Goal: Book appointment/travel/reservation

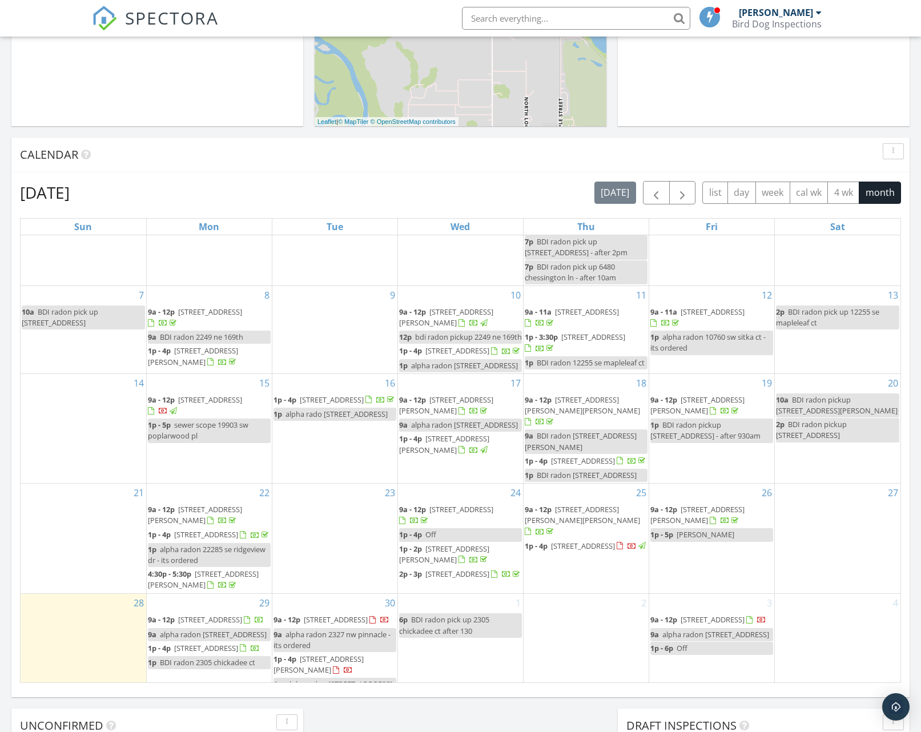
scroll to position [184, 0]
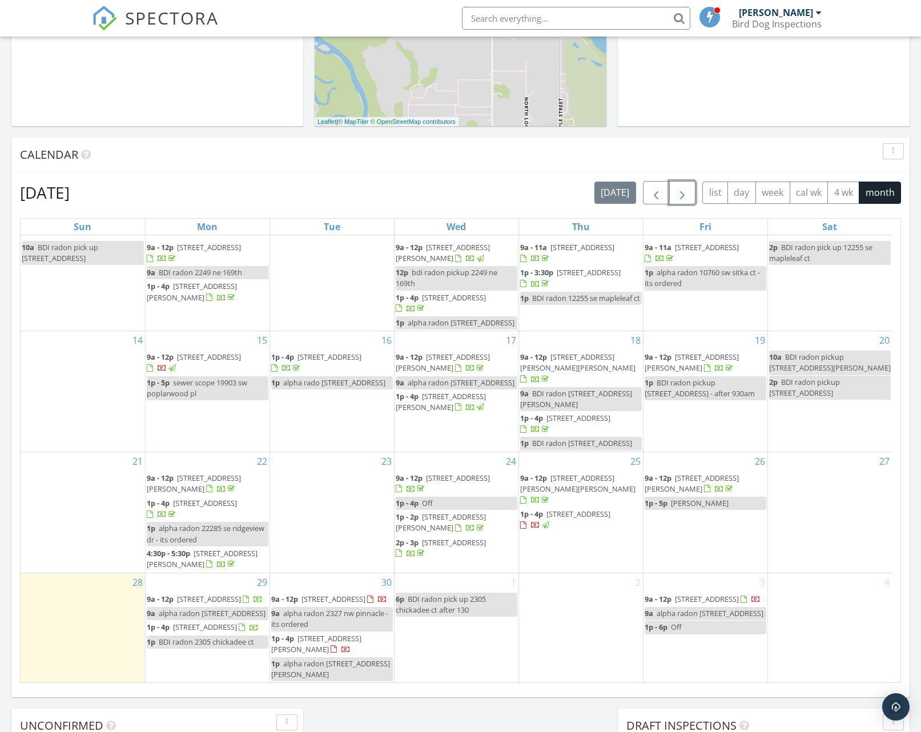
click at [678, 189] on span "button" at bounding box center [683, 193] width 14 height 14
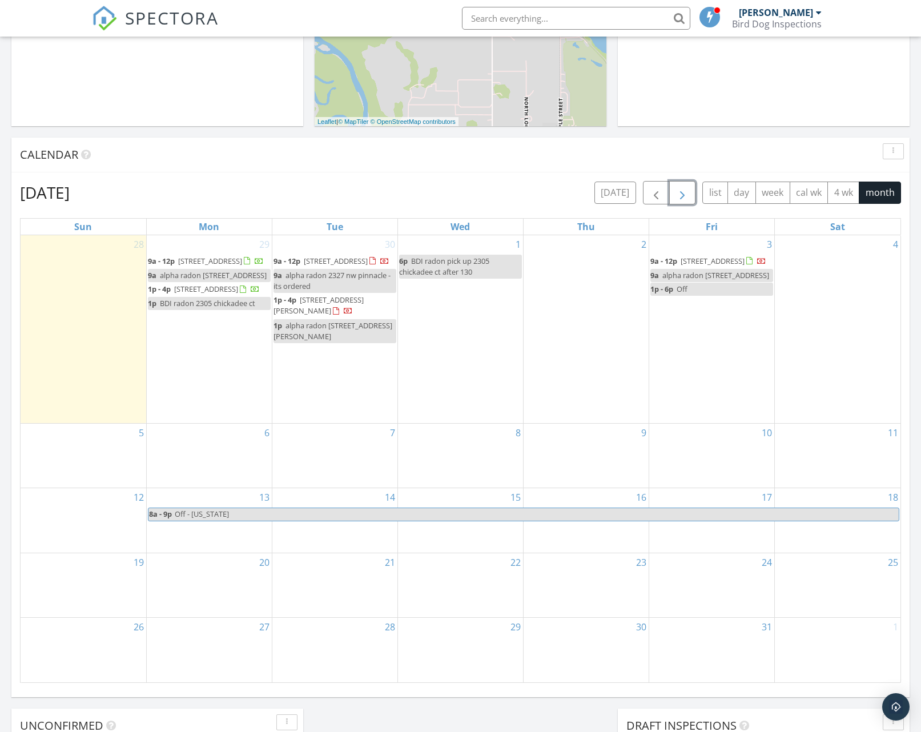
click at [197, 266] on span "5955 NE 32nd Ave, Portland 97211" at bounding box center [210, 261] width 64 height 10
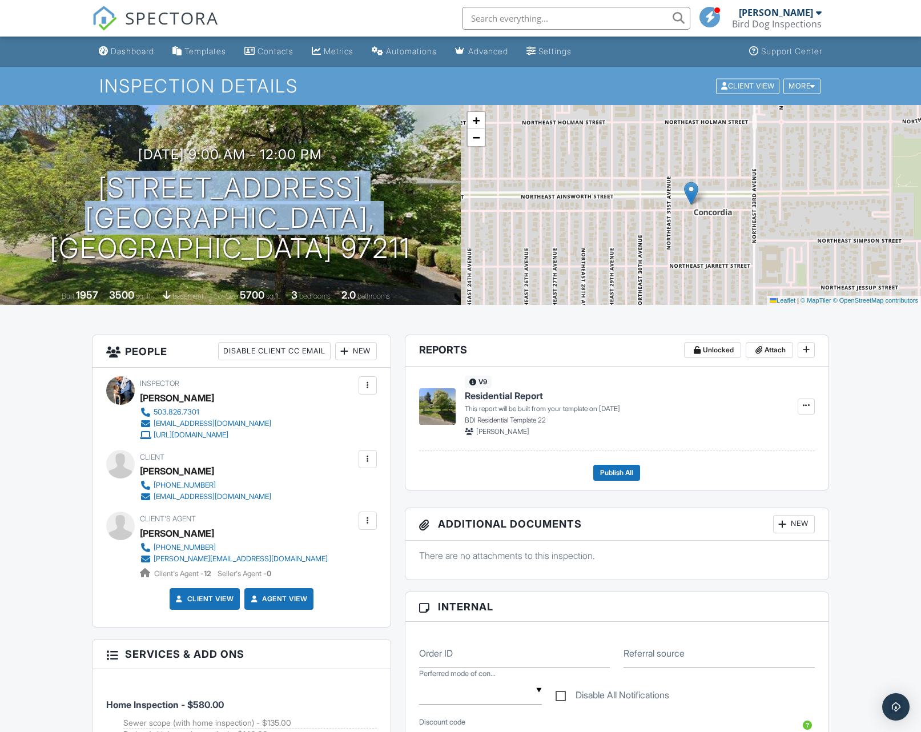
drag, startPoint x: 384, startPoint y: 259, endPoint x: 58, endPoint y: 209, distance: 330.1
click at [59, 208] on div "09/29/2025 9:00 am - 12:00 pm 5955 NE 32nd Ave Portland, OR 97211 Built 1957 35…" at bounding box center [230, 205] width 461 height 200
copy h1 "5955 NE 32nd Ave Portland, OR 97211"
click at [127, 54] on div "Dashboard" at bounding box center [132, 51] width 43 height 10
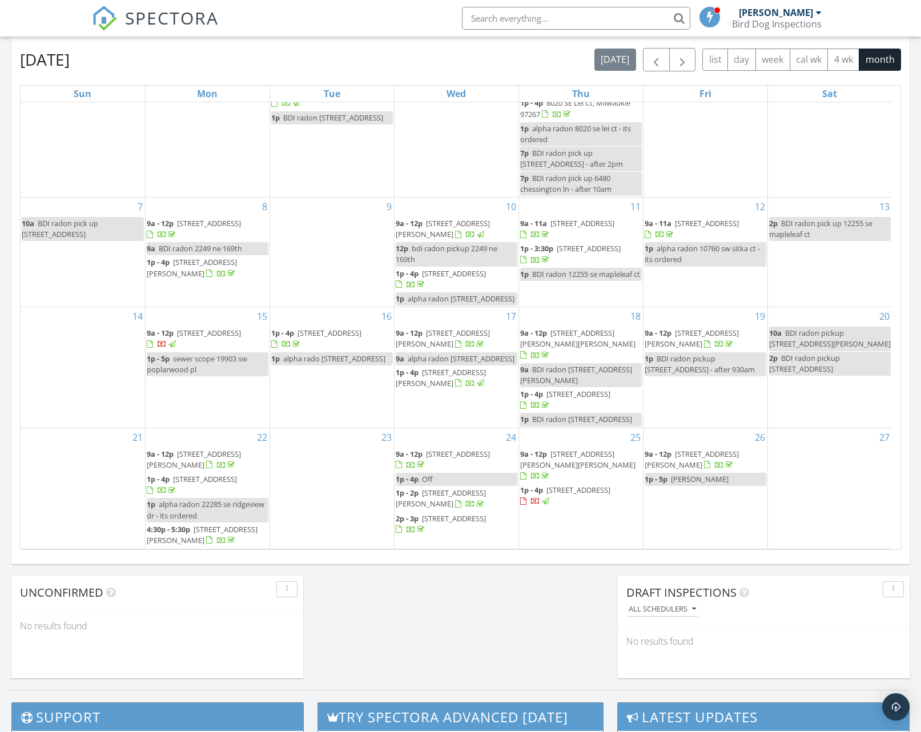
scroll to position [477, 0]
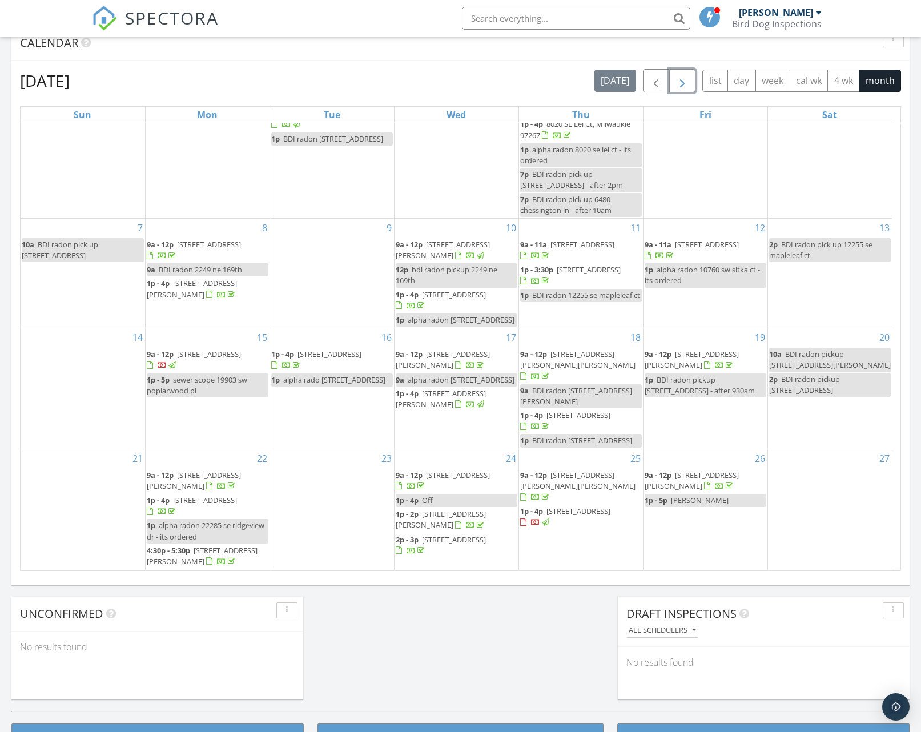
click at [683, 81] on span "button" at bounding box center [683, 81] width 14 height 14
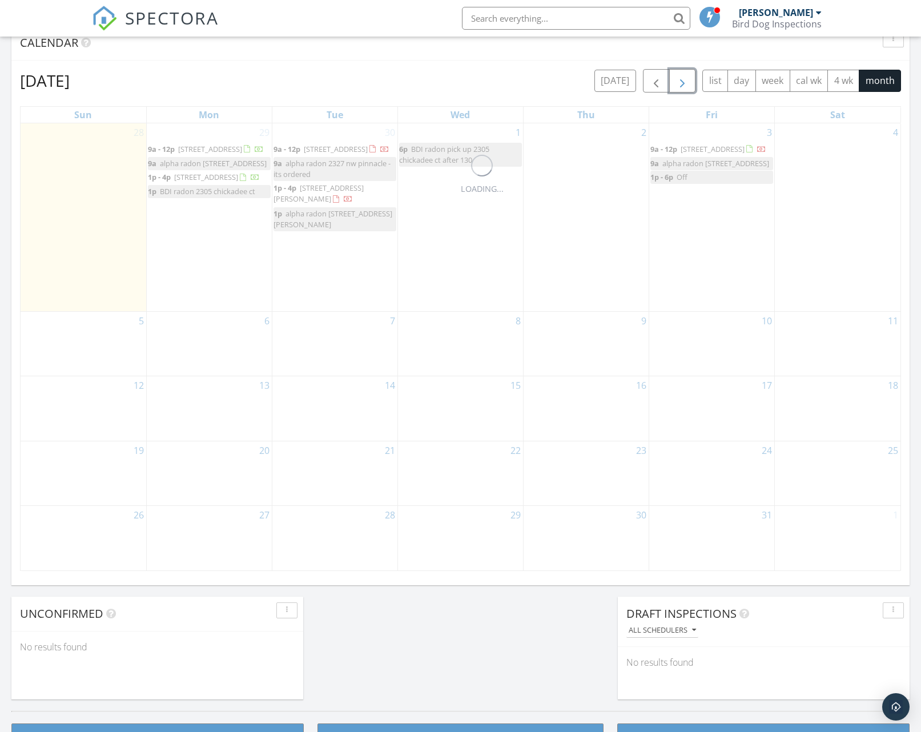
scroll to position [0, 0]
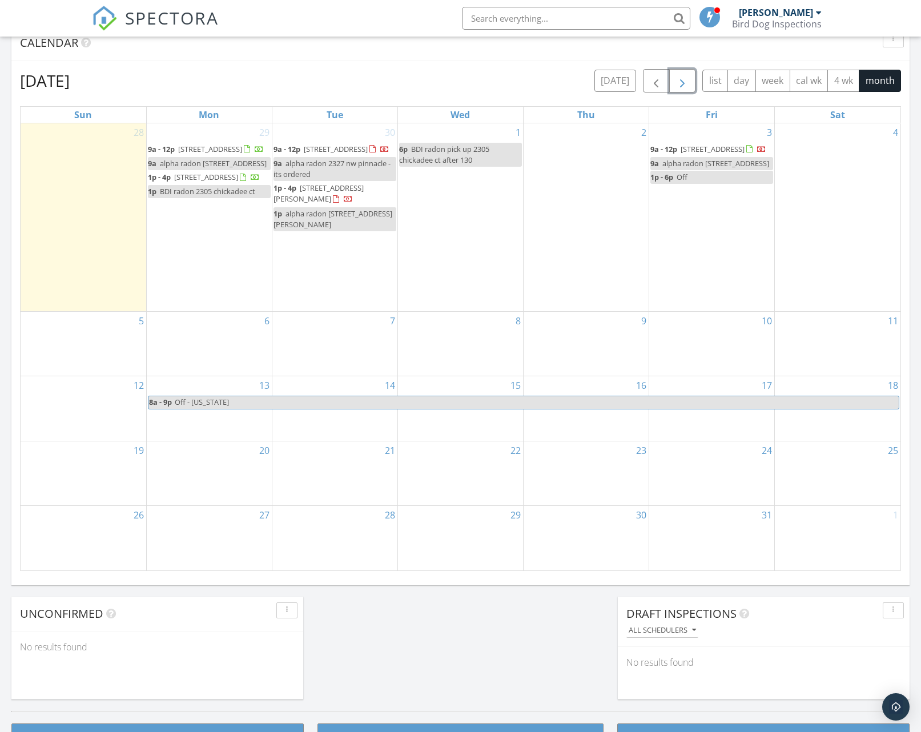
click at [683, 81] on span "button" at bounding box center [683, 81] width 14 height 14
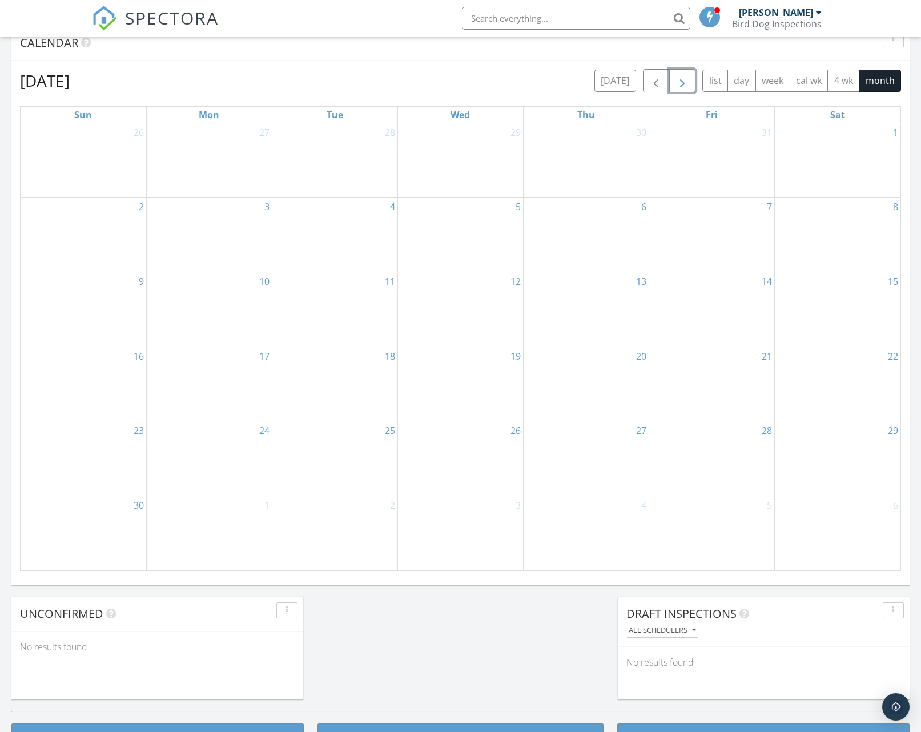
click at [429, 460] on div "26" at bounding box center [460, 459] width 125 height 74
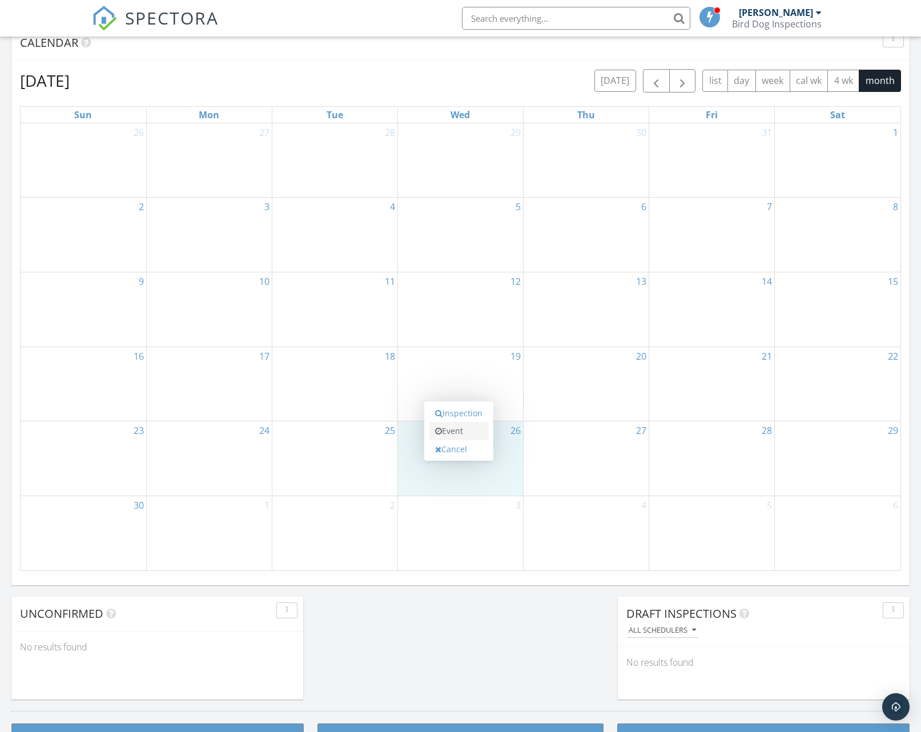
click at [449, 432] on link "Event" at bounding box center [459, 431] width 59 height 18
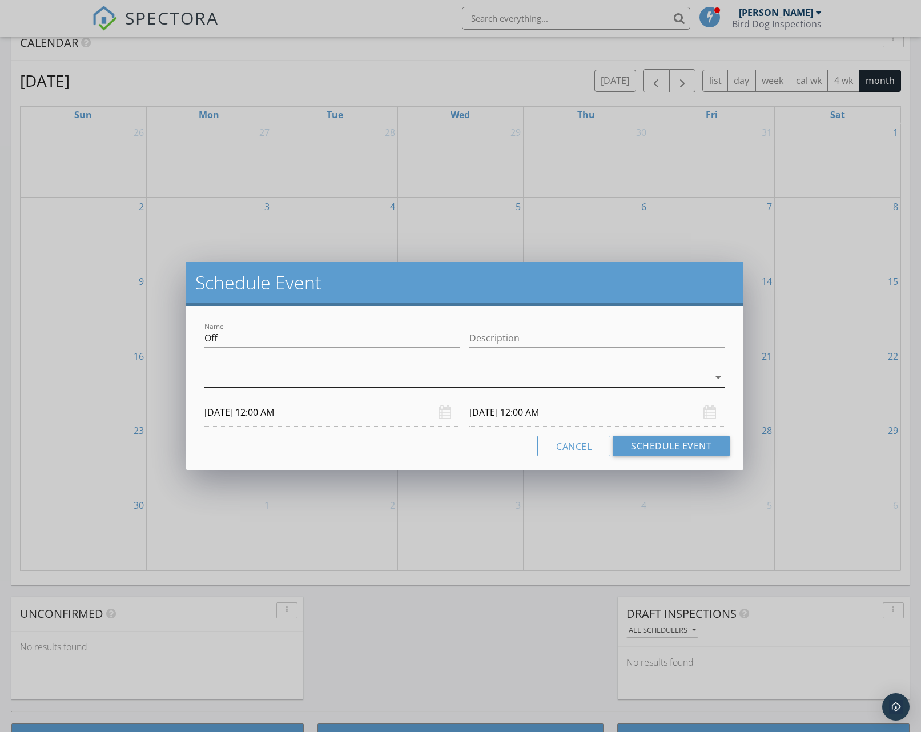
click at [291, 376] on div at bounding box center [458, 377] width 506 height 19
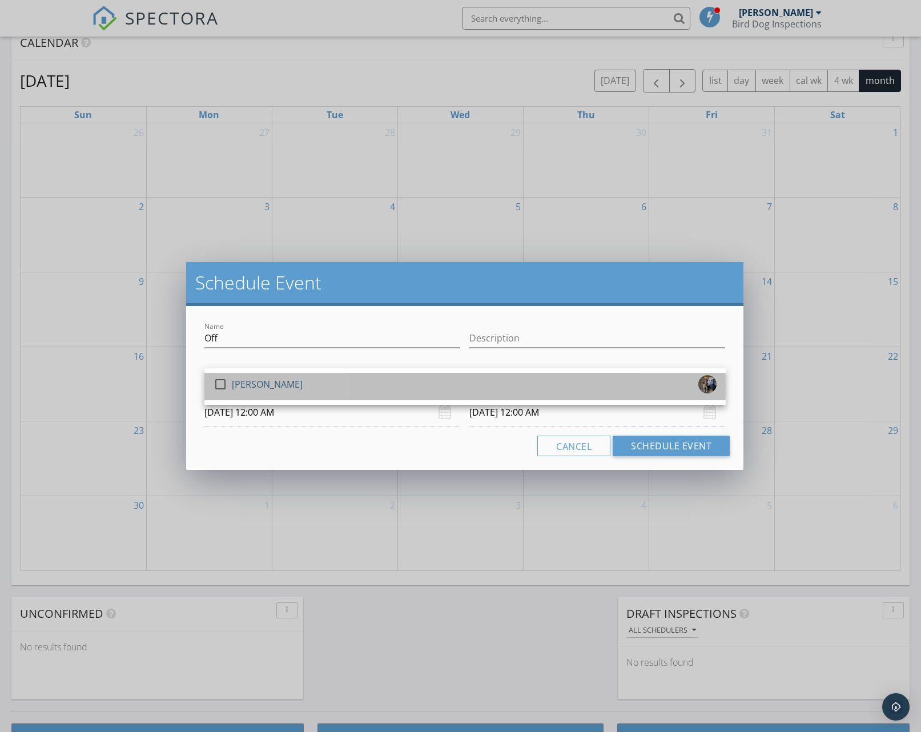
click at [265, 381] on div "[PERSON_NAME]" at bounding box center [267, 384] width 71 height 18
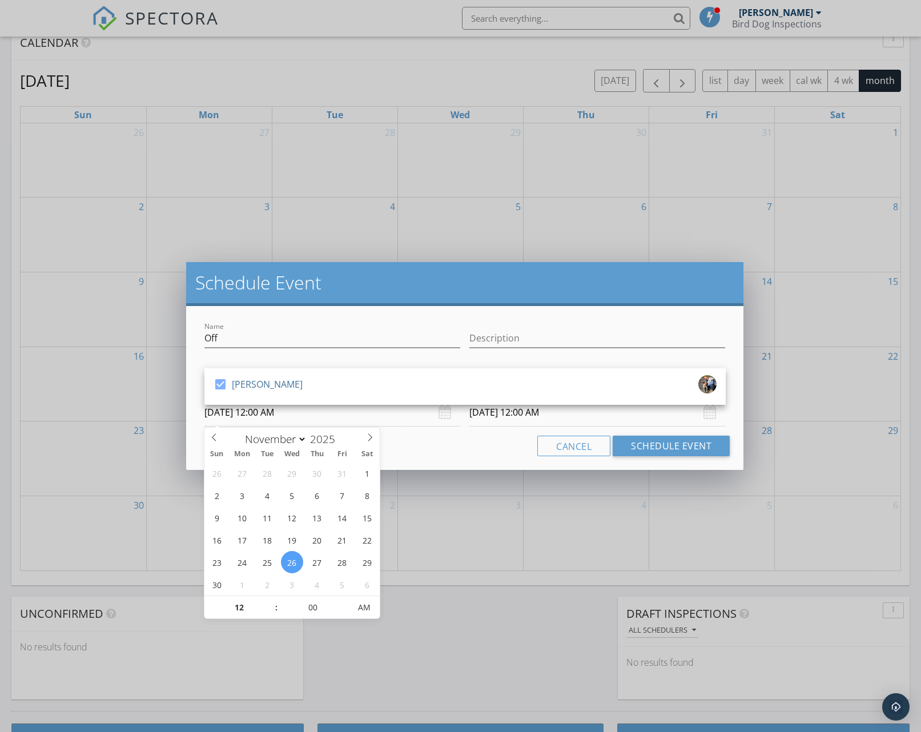
click at [267, 412] on input "11/26/2025 12:00 AM" at bounding box center [333, 413] width 256 height 28
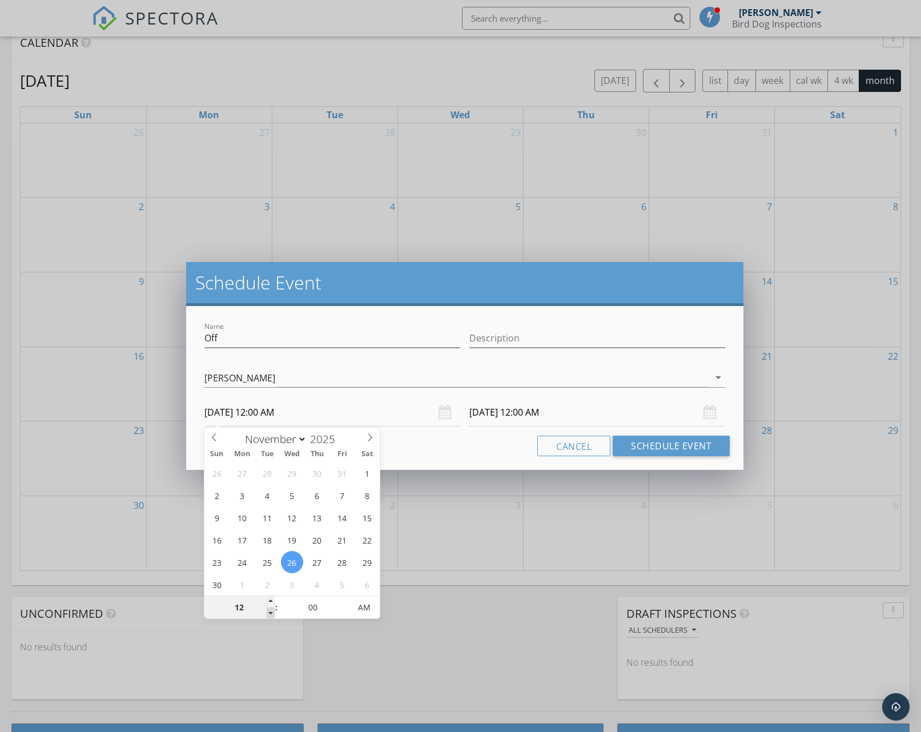
type input "11"
type input "11/26/2025 11:00 PM"
click at [269, 613] on span at bounding box center [271, 613] width 8 height 11
type input "10"
type input "11/26/2025 10:00 PM"
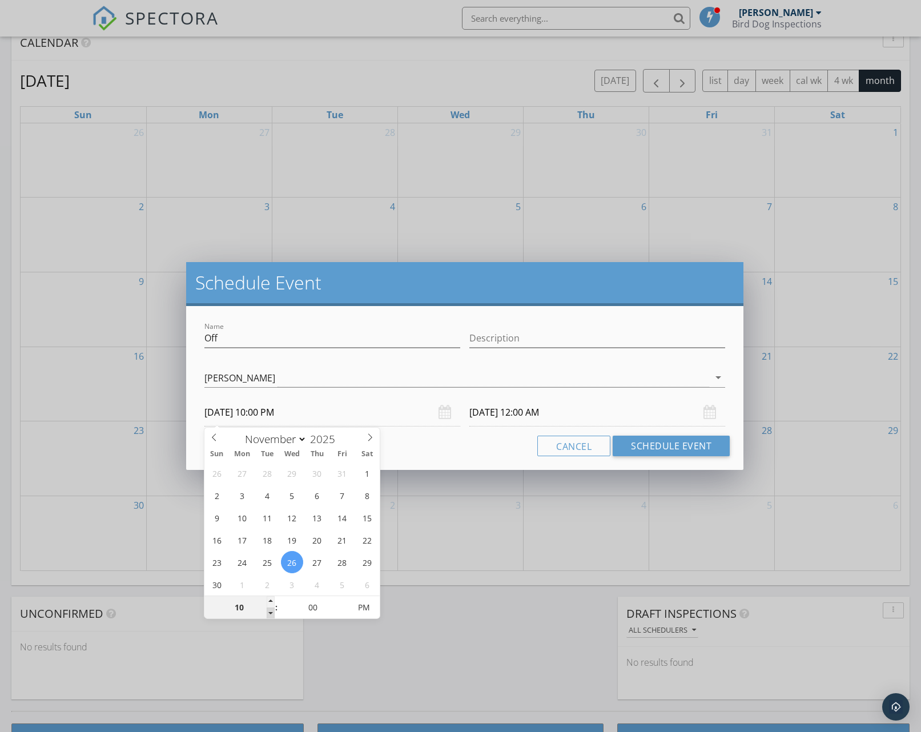
click at [269, 613] on span at bounding box center [271, 613] width 8 height 11
type input "09"
type input "11/26/2025 9:00 PM"
click at [270, 613] on span at bounding box center [271, 613] width 8 height 11
type input "11/27/2025 9:00 PM"
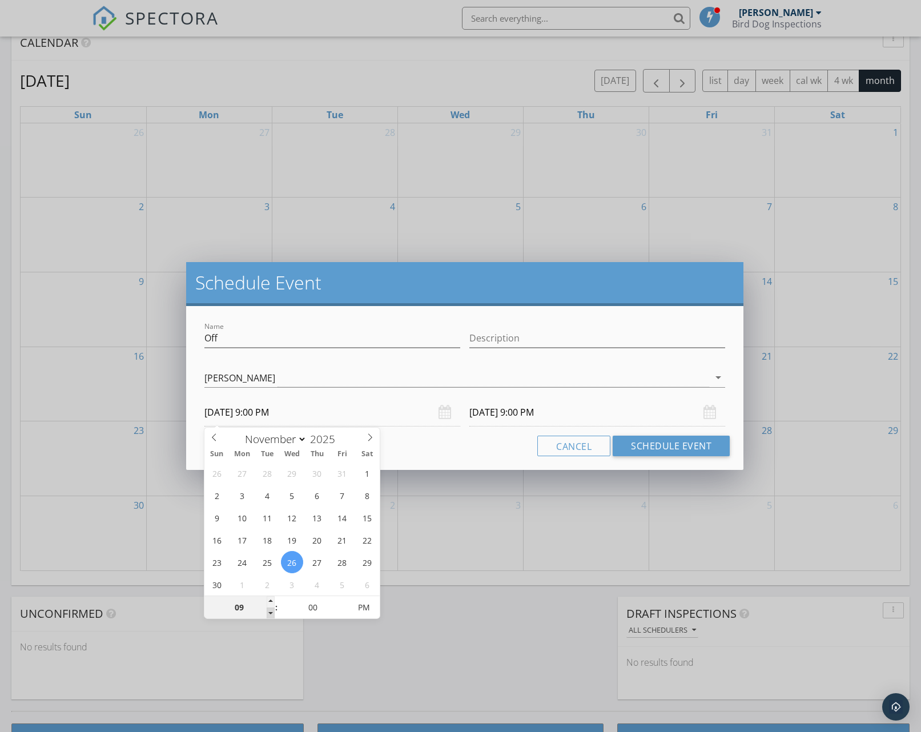
type input "08"
type input "11/26/2025 8:00 PM"
click at [270, 613] on span at bounding box center [271, 613] width 8 height 11
type input "11/27/2025 8:00 PM"
type input "11/26/2025 8:00 AM"
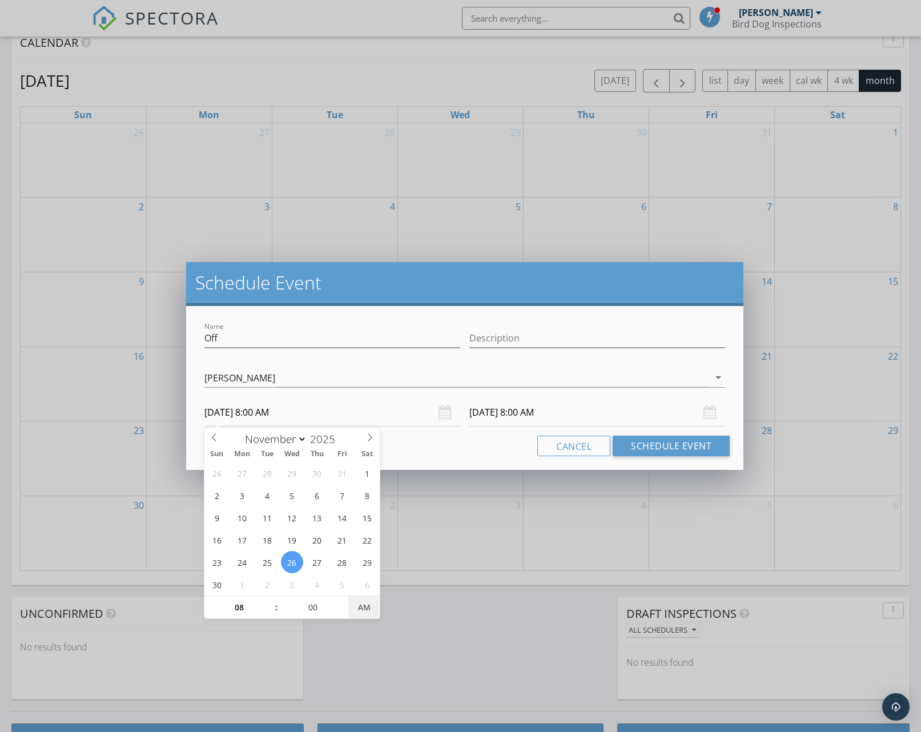
click at [356, 602] on span "AM" at bounding box center [363, 607] width 31 height 23
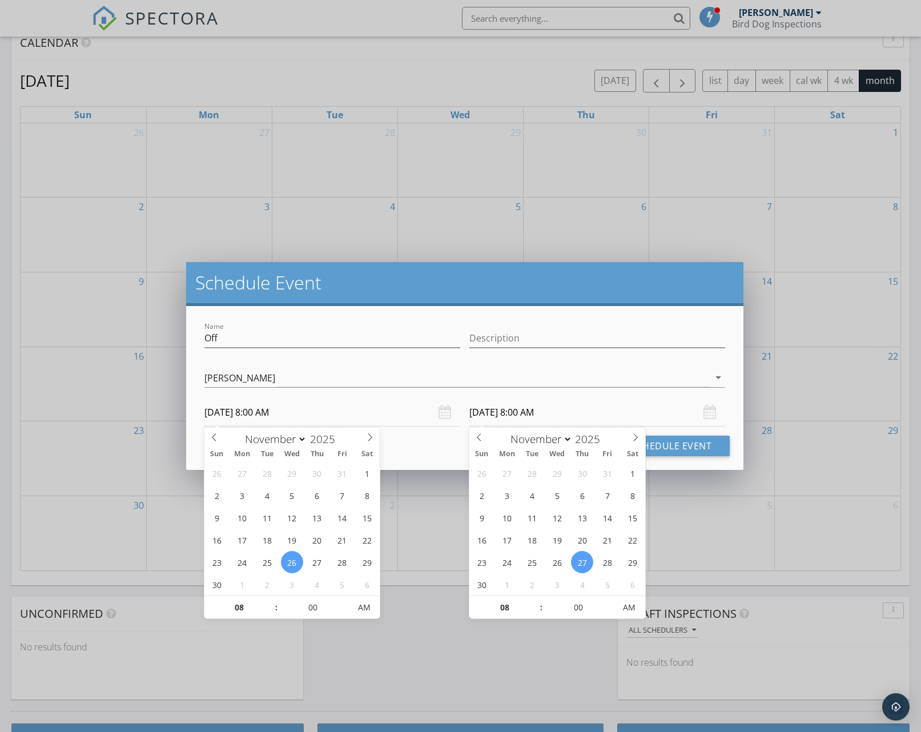
click at [502, 410] on input "11/27/2025 8:00 AM" at bounding box center [598, 413] width 256 height 28
type input "11/29/2025 8:00 AM"
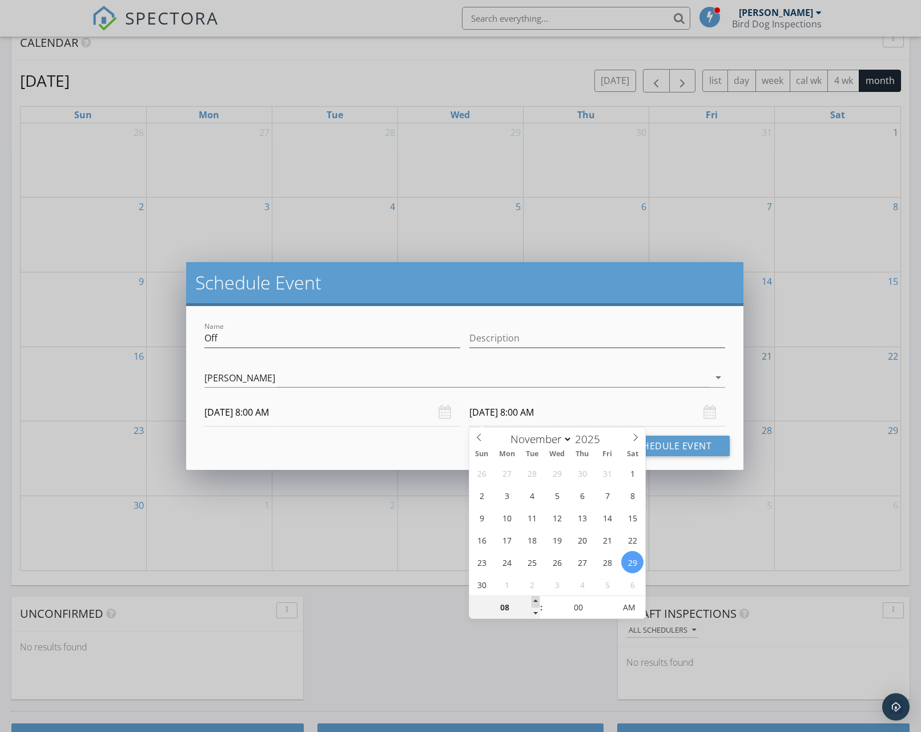
type input "09"
type input "11/29/2025 9:00 AM"
click at [535, 601] on span at bounding box center [536, 601] width 8 height 11
type input "08"
click at [538, 614] on span at bounding box center [536, 613] width 8 height 11
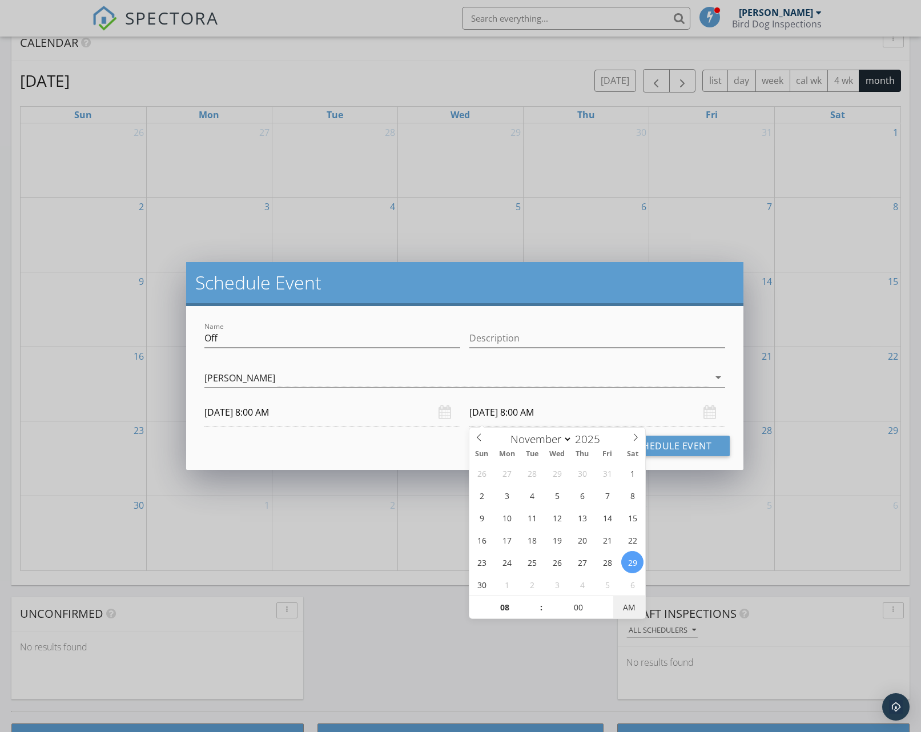
type input "11/29/2025 8:00 PM"
click at [630, 609] on span "AM" at bounding box center [629, 607] width 31 height 23
click at [407, 447] on div "Cancel Schedule Event" at bounding box center [465, 446] width 531 height 21
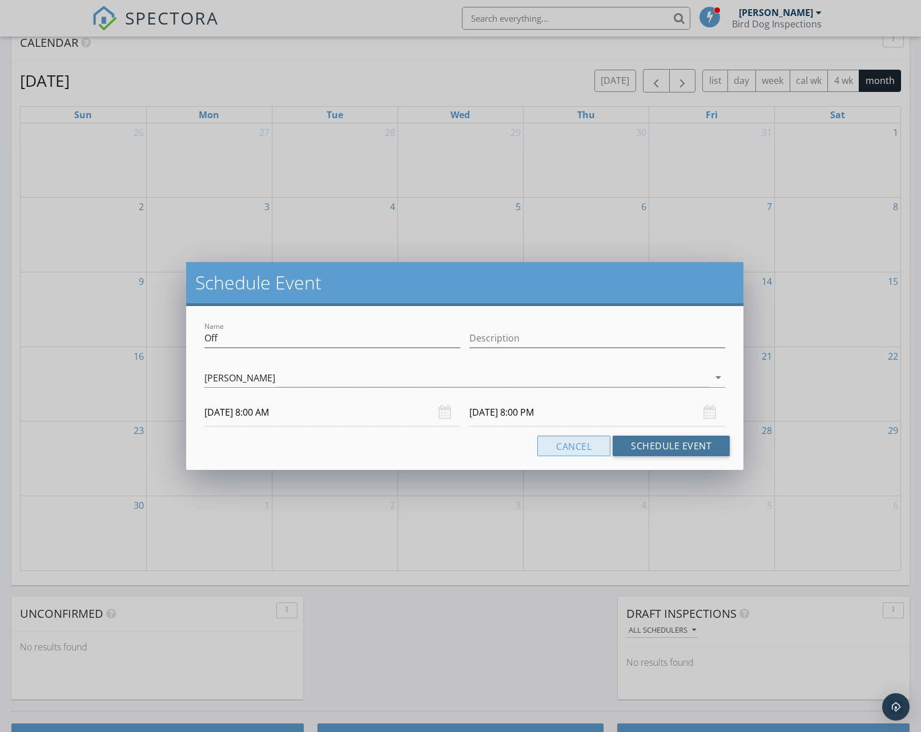
click at [643, 452] on button "Schedule Event" at bounding box center [671, 446] width 117 height 21
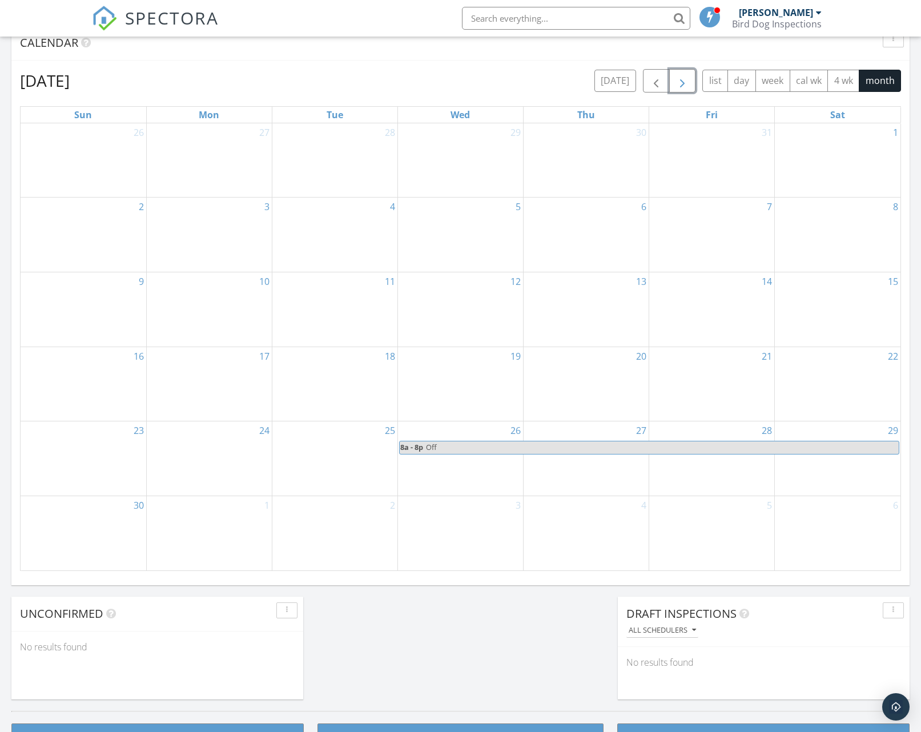
click at [682, 85] on span "button" at bounding box center [683, 81] width 14 height 14
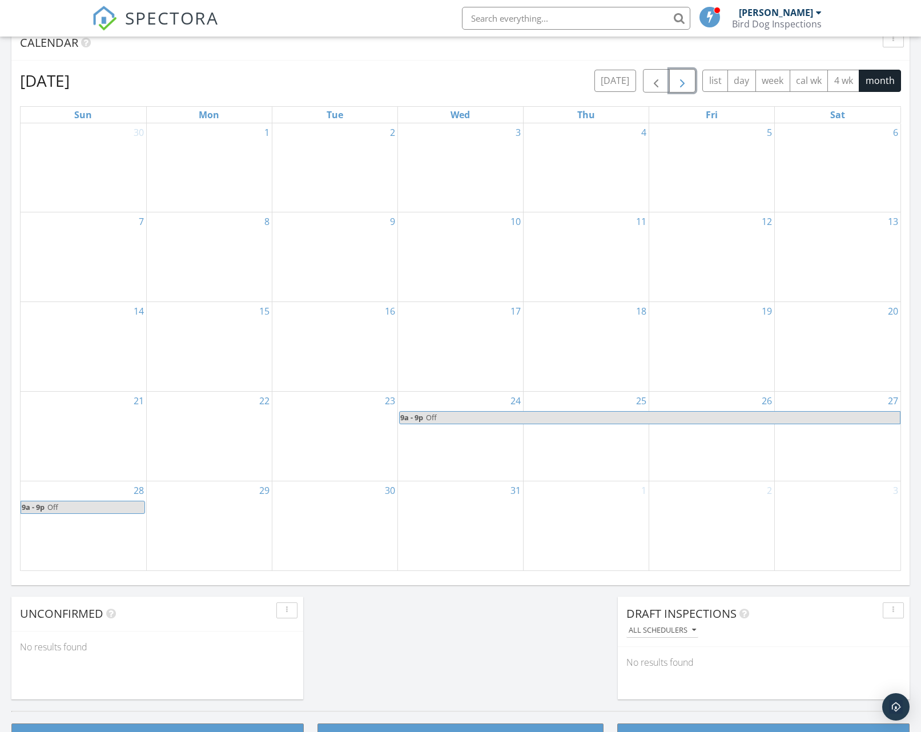
click at [677, 84] on span "button" at bounding box center [683, 81] width 14 height 14
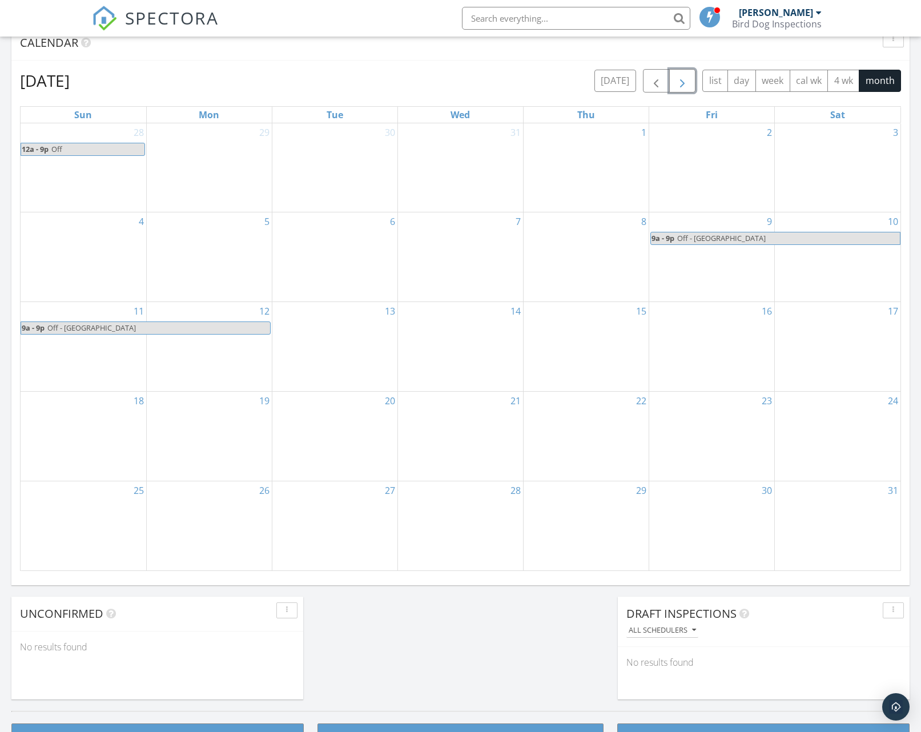
click at [679, 82] on span "button" at bounding box center [683, 81] width 14 height 14
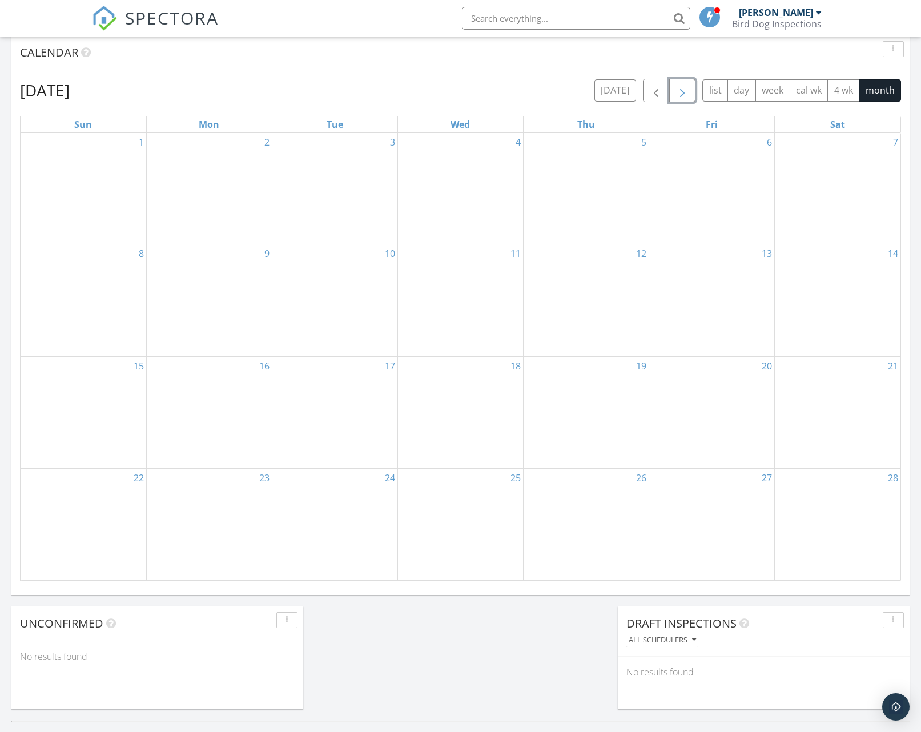
scroll to position [455, 0]
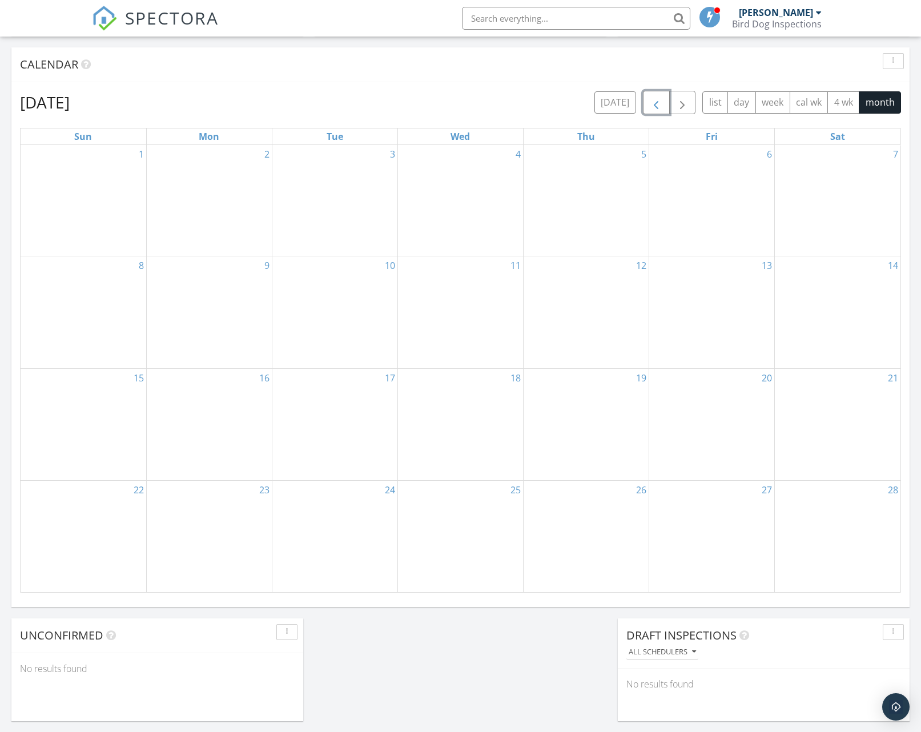
click at [657, 103] on span "button" at bounding box center [657, 103] width 14 height 14
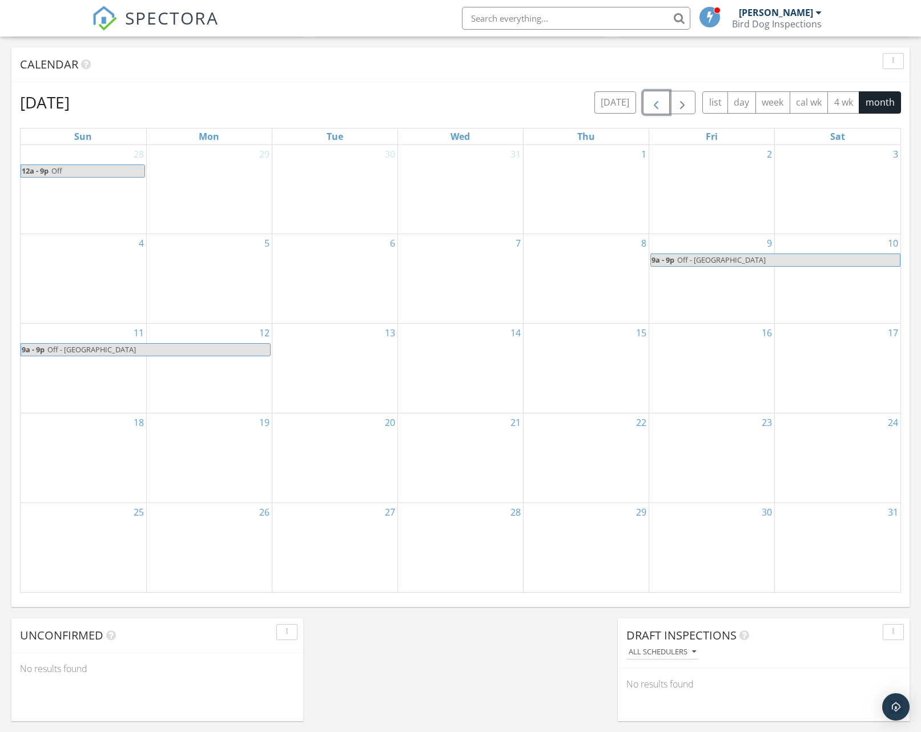
click at [657, 103] on span "button" at bounding box center [657, 103] width 14 height 14
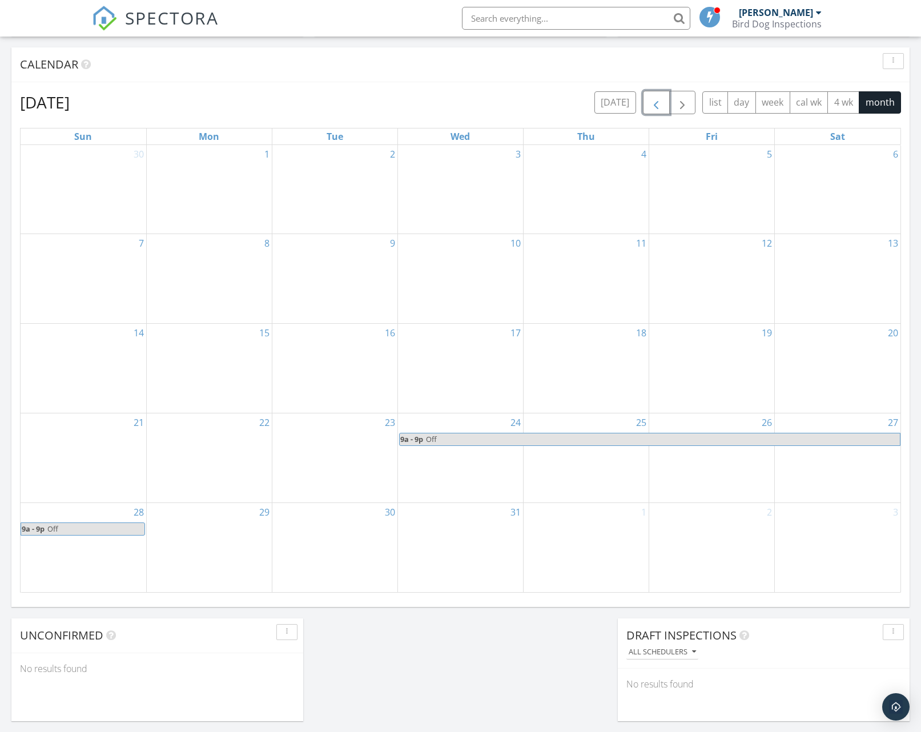
click at [657, 103] on span "button" at bounding box center [657, 103] width 14 height 14
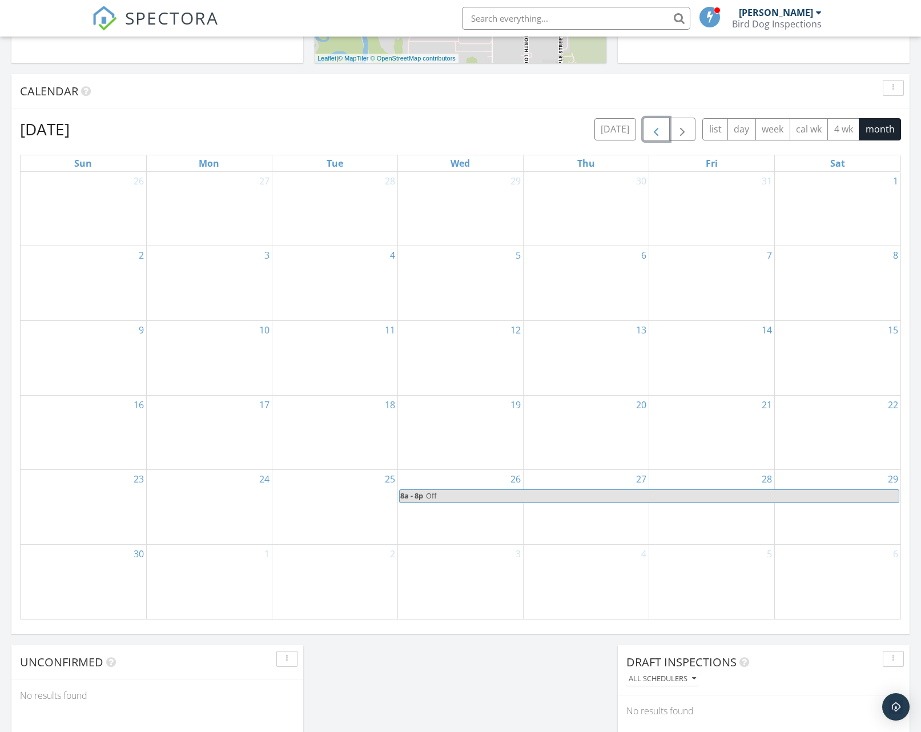
scroll to position [370, 0]
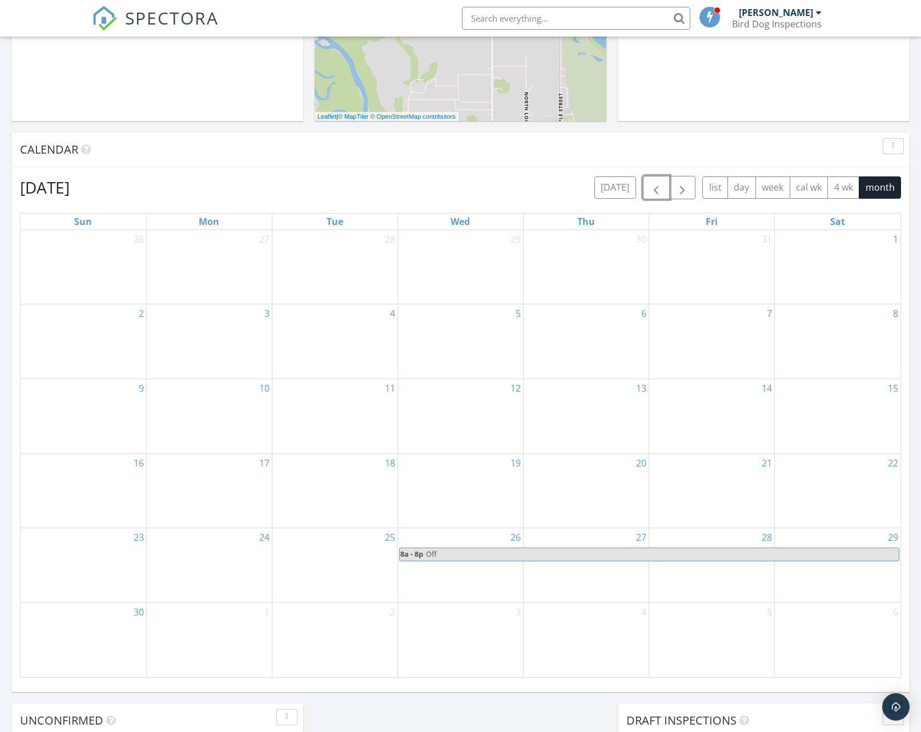
click at [650, 190] on span "button" at bounding box center [657, 188] width 14 height 14
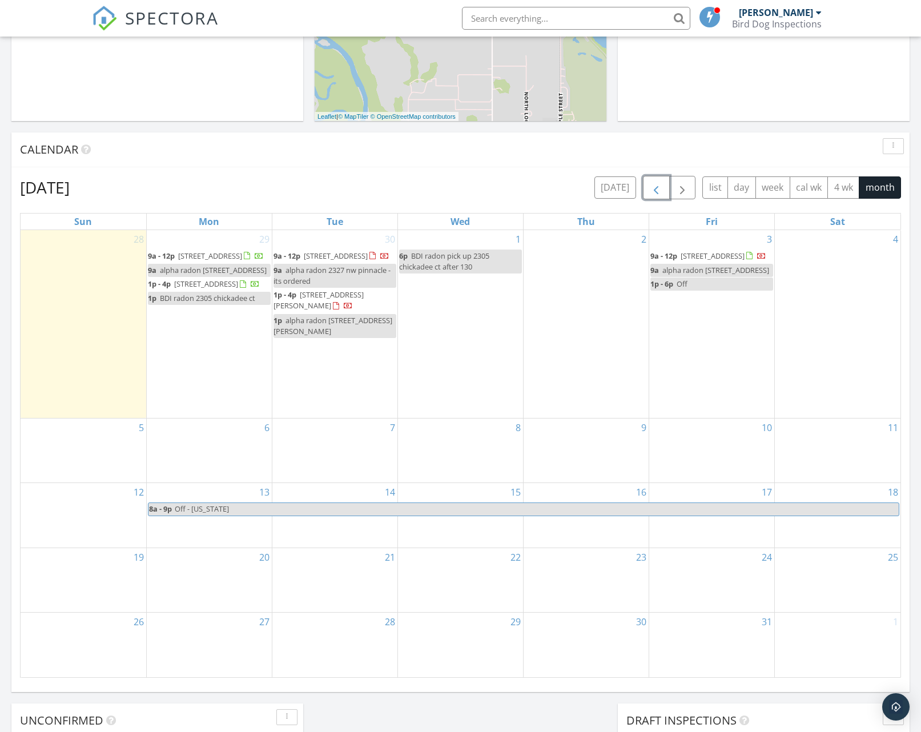
click at [650, 190] on span "button" at bounding box center [657, 188] width 14 height 14
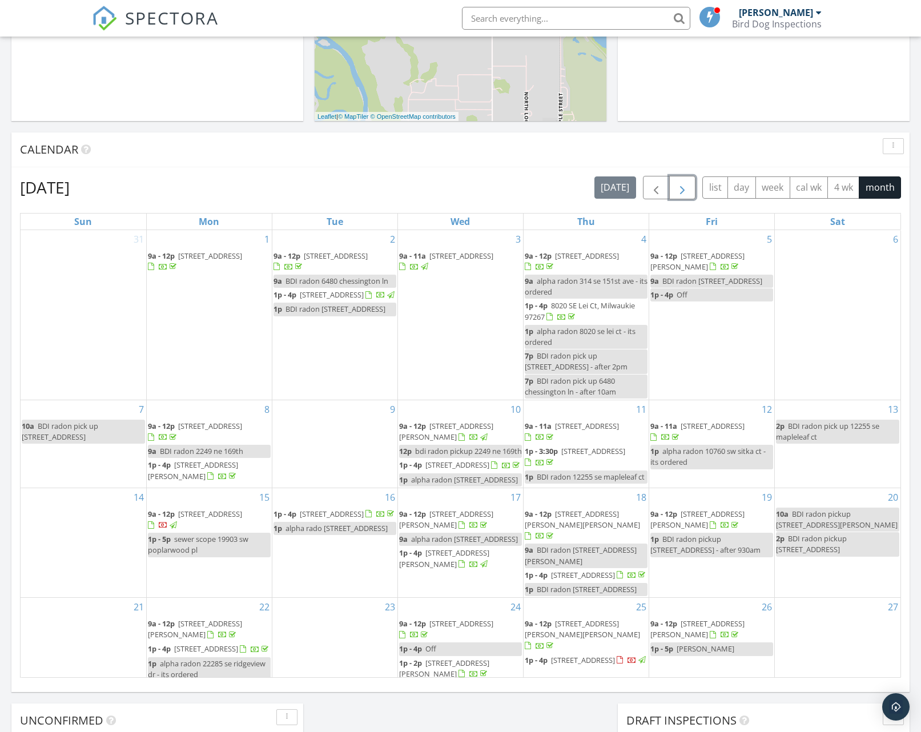
click at [684, 187] on span "button" at bounding box center [683, 188] width 14 height 14
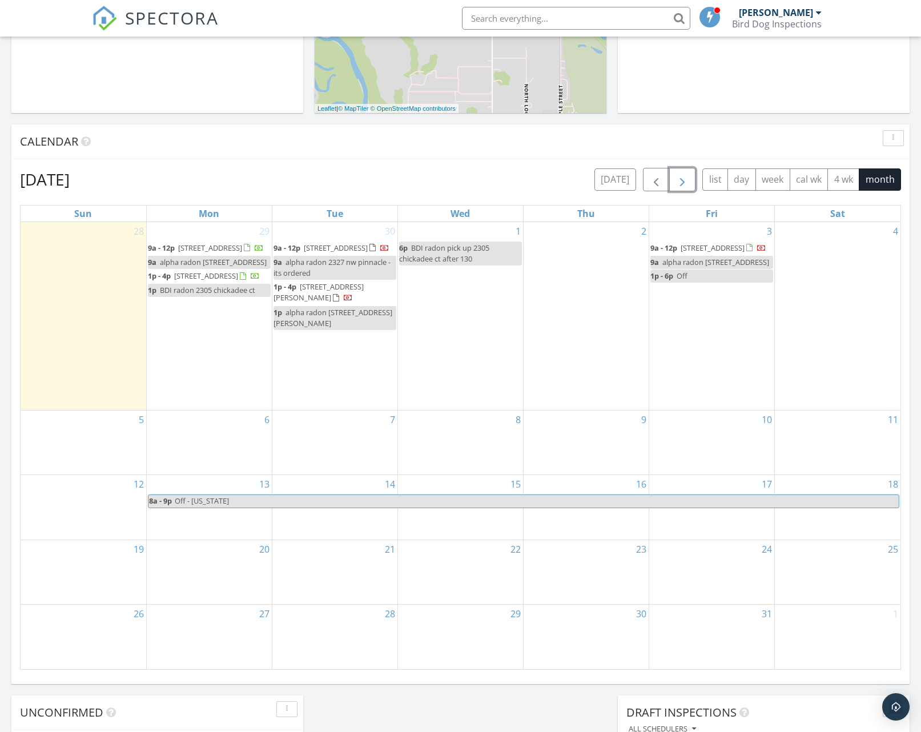
scroll to position [412, 0]
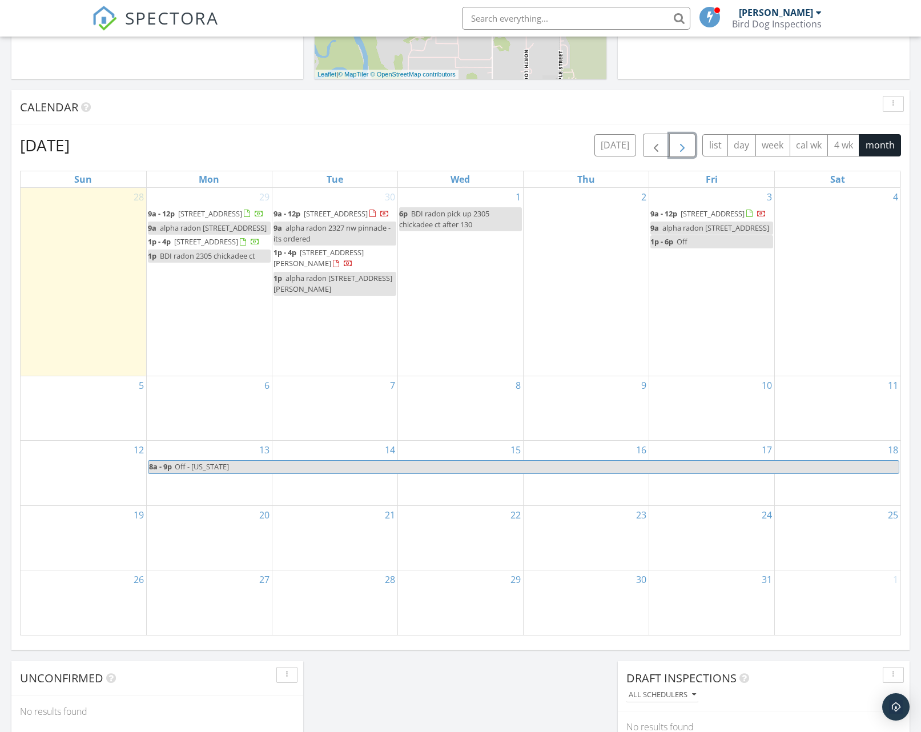
click at [204, 247] on span "[STREET_ADDRESS]" at bounding box center [206, 242] width 64 height 10
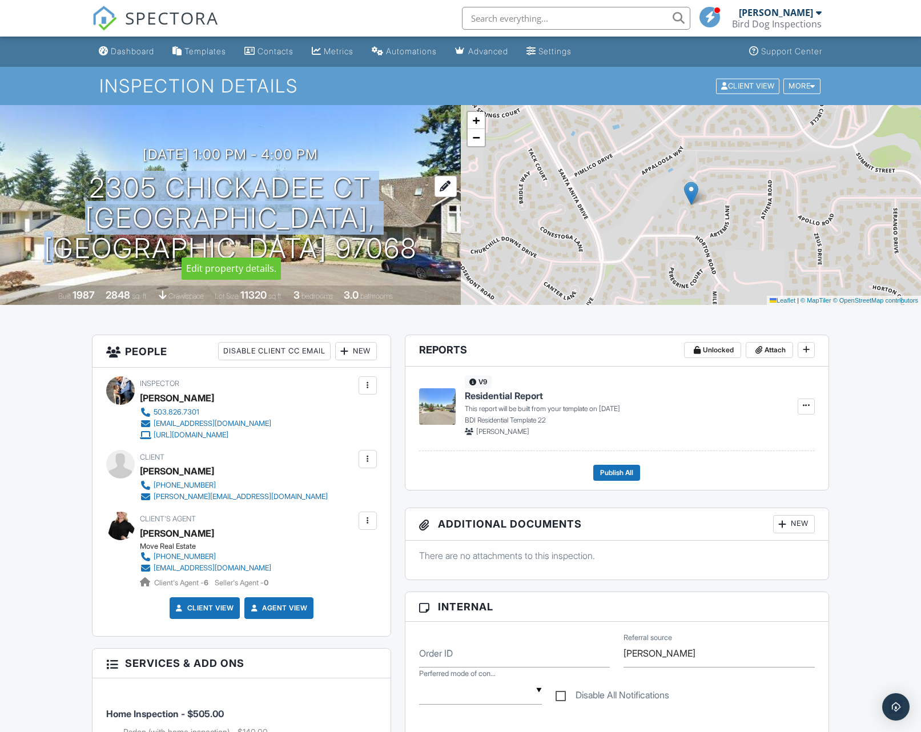
drag, startPoint x: 380, startPoint y: 251, endPoint x: 87, endPoint y: 203, distance: 297.5
click at [87, 203] on div "09/29/2025 1:00 pm - 4:00 pm 2305 Chickadee Ct West Linn, OR 97068 Built 1987 2…" at bounding box center [230, 205] width 461 height 200
copy h1 "2305 Chickadee Ct West Linn, OR 97068"
click at [135, 48] on div "Dashboard" at bounding box center [132, 51] width 43 height 10
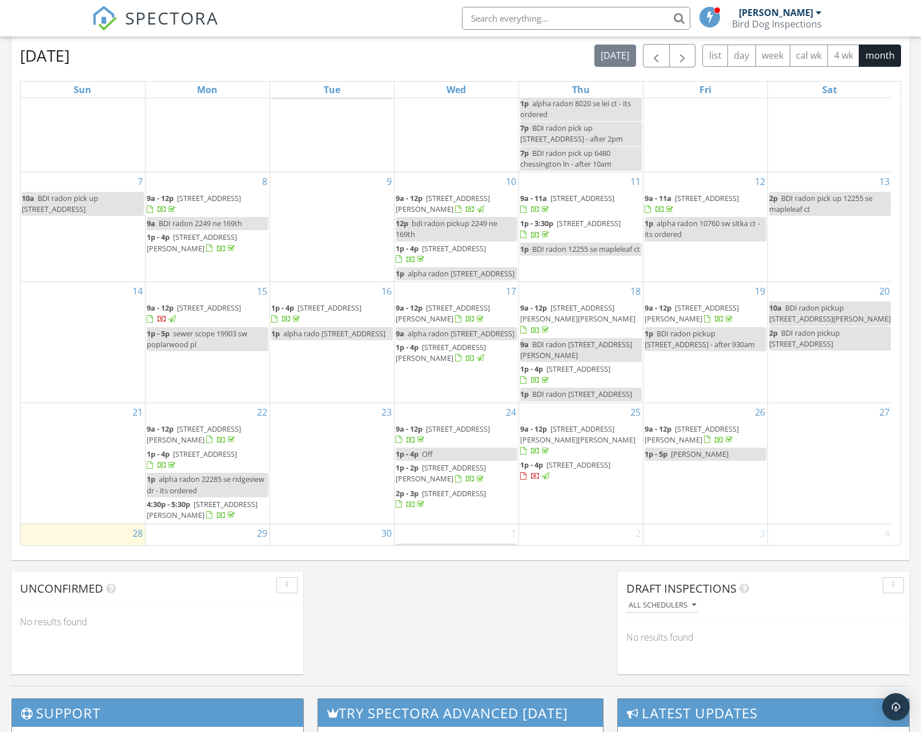
scroll to position [184, 0]
